Goal: Find specific page/section: Find specific page/section

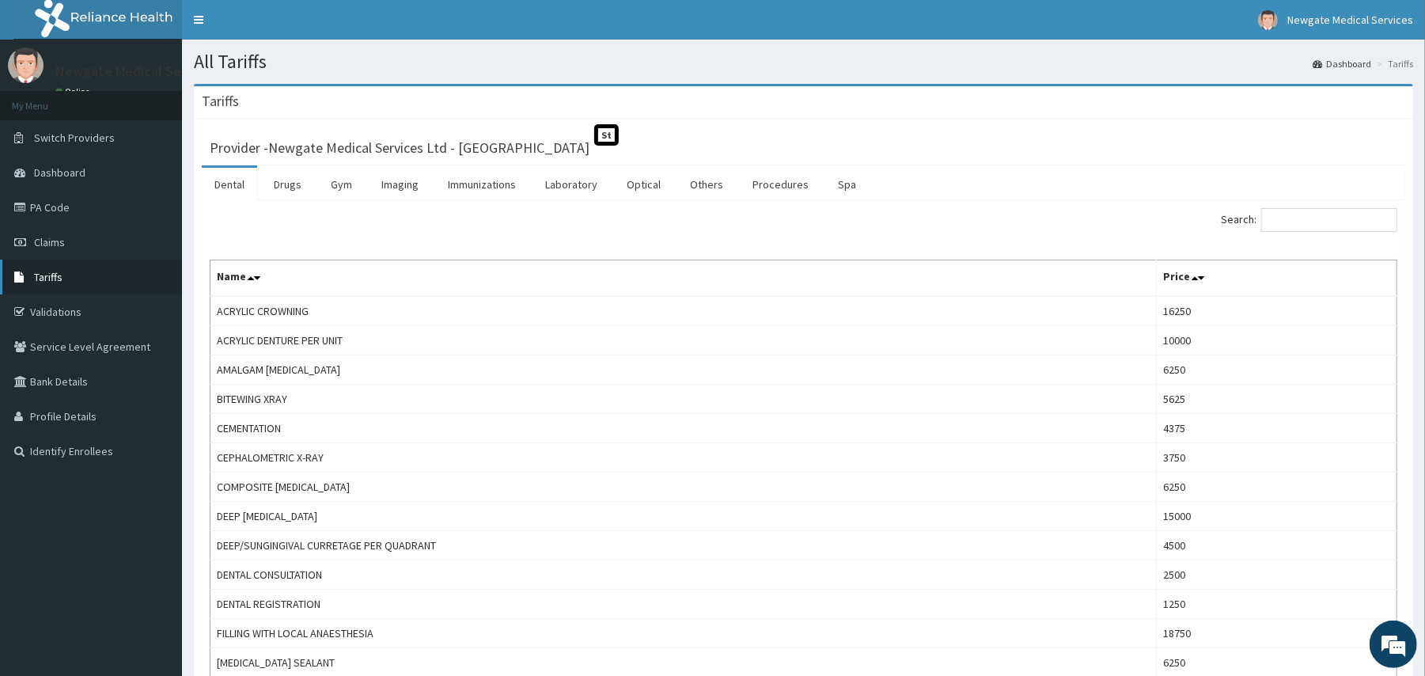
click at [57, 273] on span "Tariffs" at bounding box center [48, 277] width 28 height 14
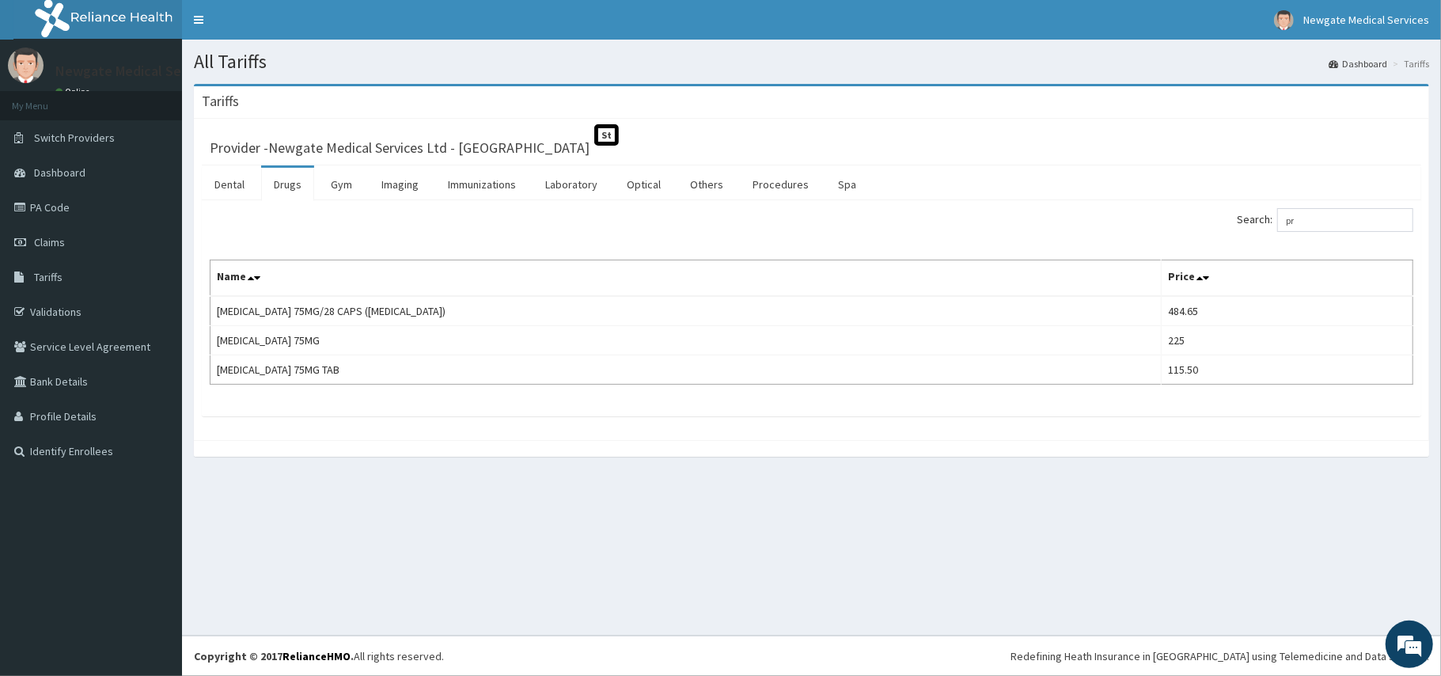
type input "p"
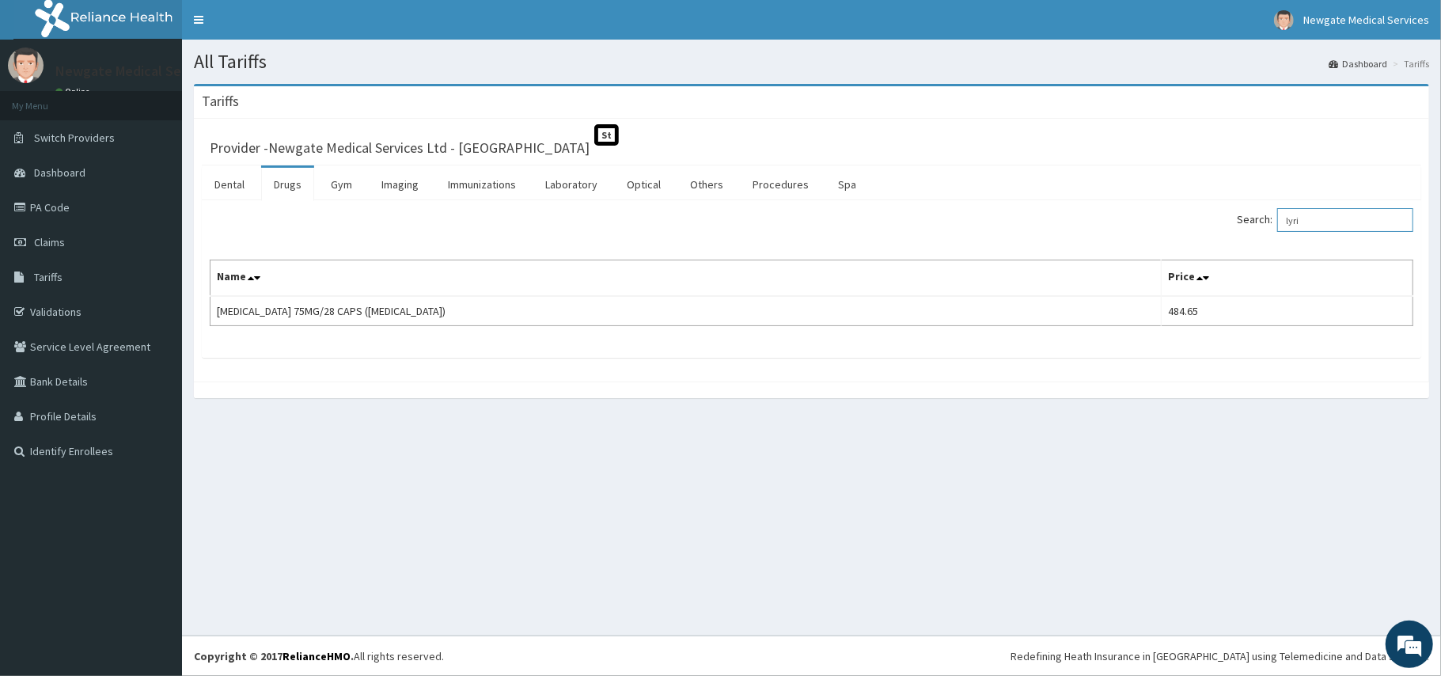
type input "lyri"
